Goal: Task Accomplishment & Management: Manage account settings

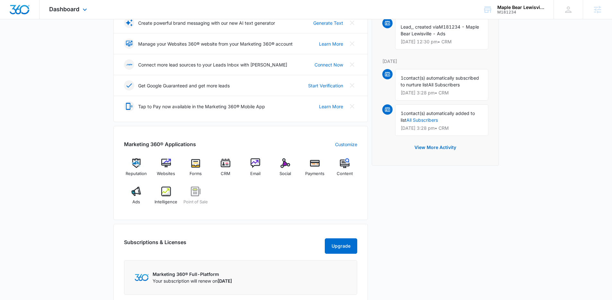
scroll to position [151, 0]
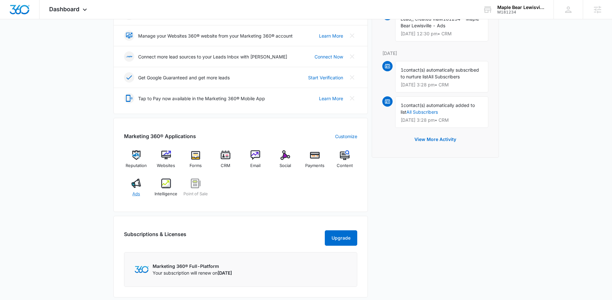
click at [136, 187] on img at bounding box center [136, 184] width 10 height 10
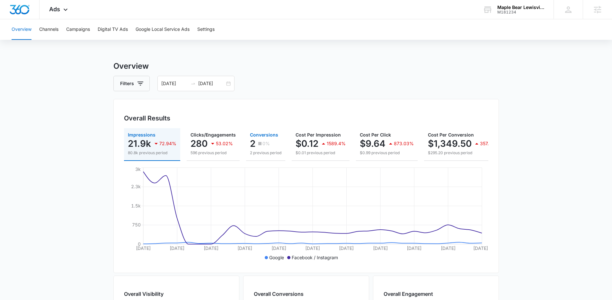
click at [263, 140] on div "0%" at bounding box center [263, 143] width 13 height 13
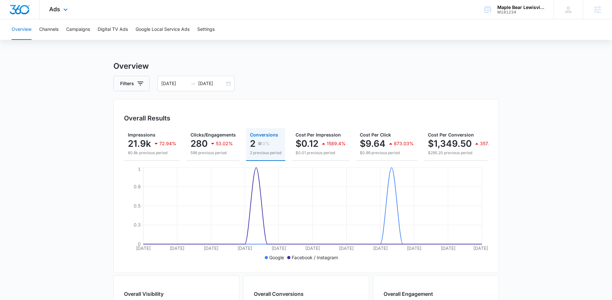
click at [65, 14] on div "Ads Apps Reputation Websites Forms CRM Email Social Payments POS Content Ads In…" at bounding box center [60, 9] width 40 height 19
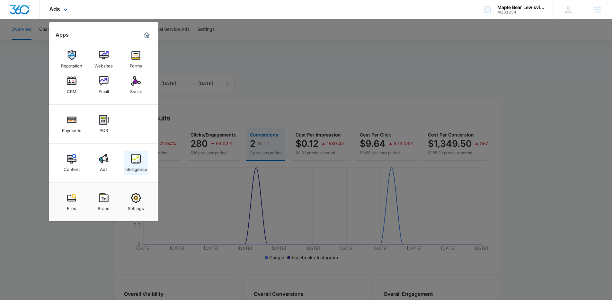
click at [140, 168] on div "Intelligence" at bounding box center [135, 168] width 23 height 8
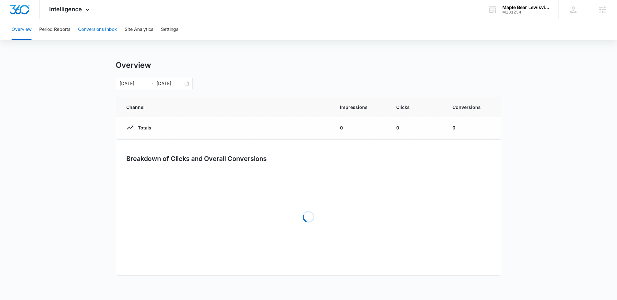
click at [85, 22] on button "Conversions Inbox" at bounding box center [97, 29] width 39 height 21
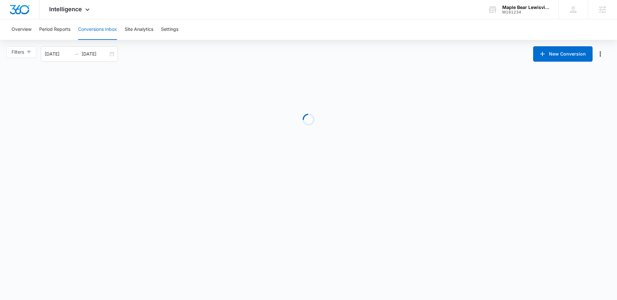
click at [103, 29] on button "Conversions Inbox" at bounding box center [97, 29] width 39 height 21
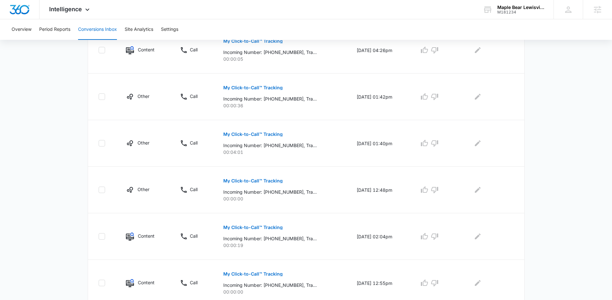
scroll to position [366, 0]
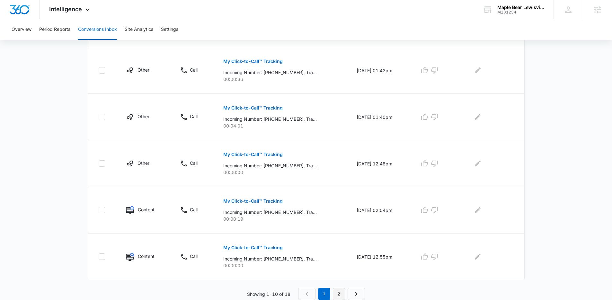
click at [337, 291] on link "2" at bounding box center [339, 294] width 12 height 12
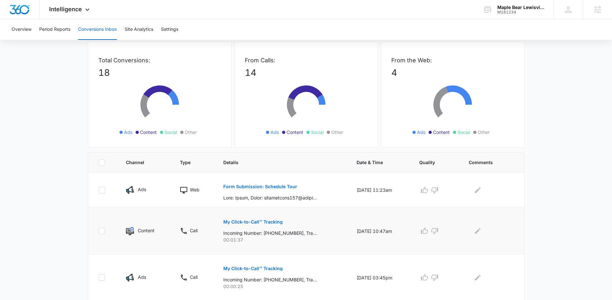
scroll to position [62, 0]
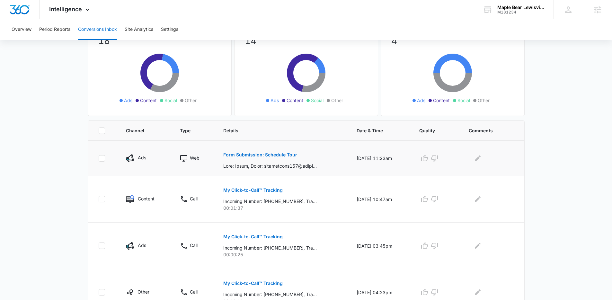
click at [281, 156] on p "Form Submission: Schedule Tour" at bounding box center [260, 155] width 74 height 4
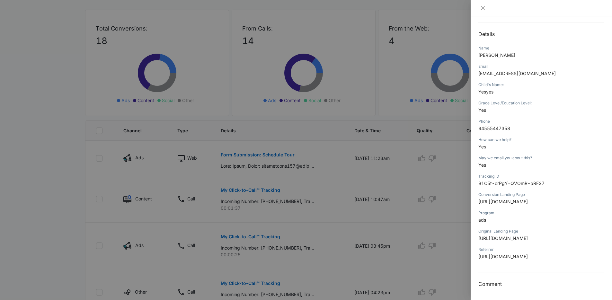
scroll to position [0, 0]
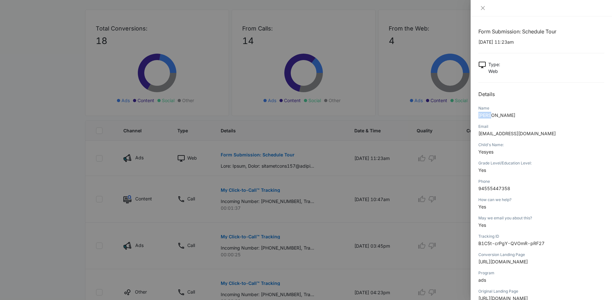
drag, startPoint x: 501, startPoint y: 117, endPoint x: 471, endPoint y: 116, distance: 30.6
click at [471, 116] on div "Form Submission: Schedule Tour 08/05/2025 at 11:23am Type : Web Details Name Na…" at bounding box center [541, 158] width 141 height 284
copy span "Nancy"
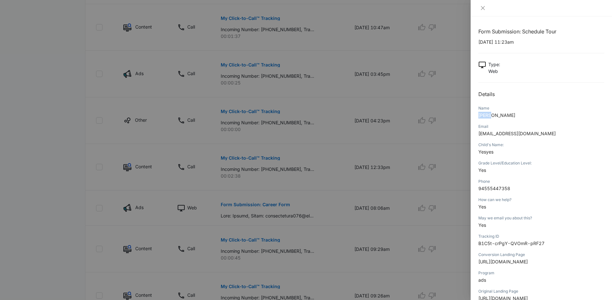
scroll to position [297, 0]
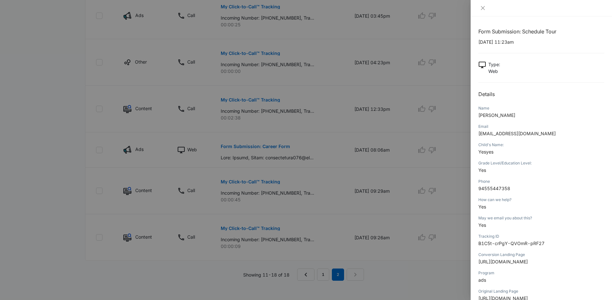
click at [363, 266] on div at bounding box center [306, 150] width 612 height 300
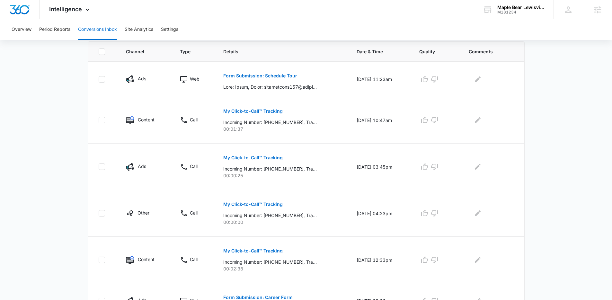
scroll to position [200, 0]
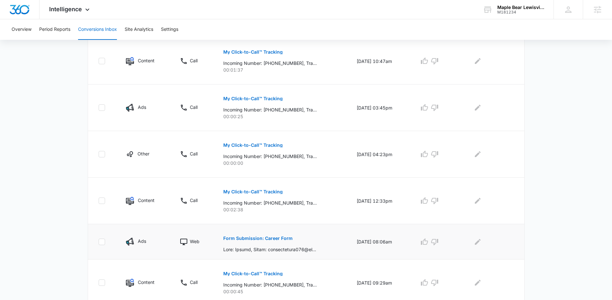
click at [280, 235] on button "Form Submission: Career Form" at bounding box center [257, 238] width 69 height 15
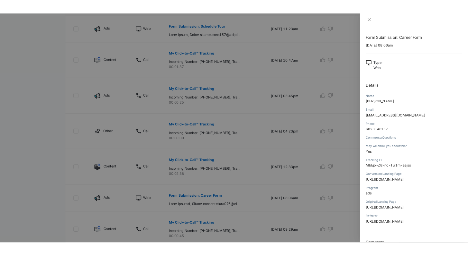
scroll to position [0, 0]
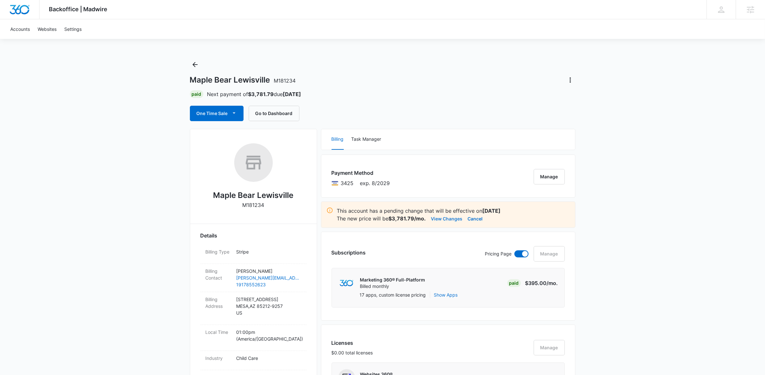
click at [450, 219] on button "View Changes" at bounding box center [446, 219] width 31 height 8
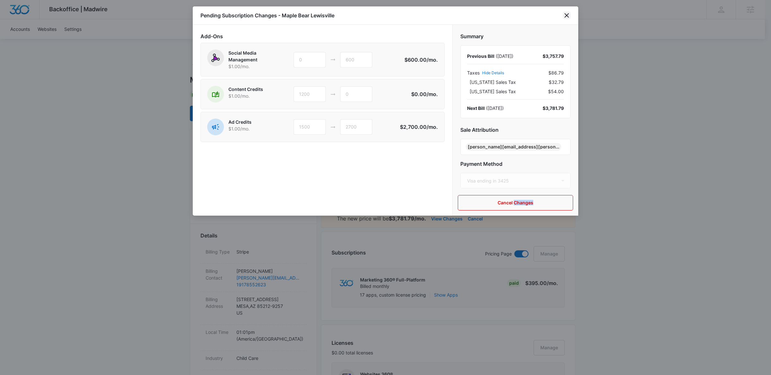
click at [569, 12] on icon "close" at bounding box center [567, 16] width 8 height 8
